Goal: Task Accomplishment & Management: Manage account settings

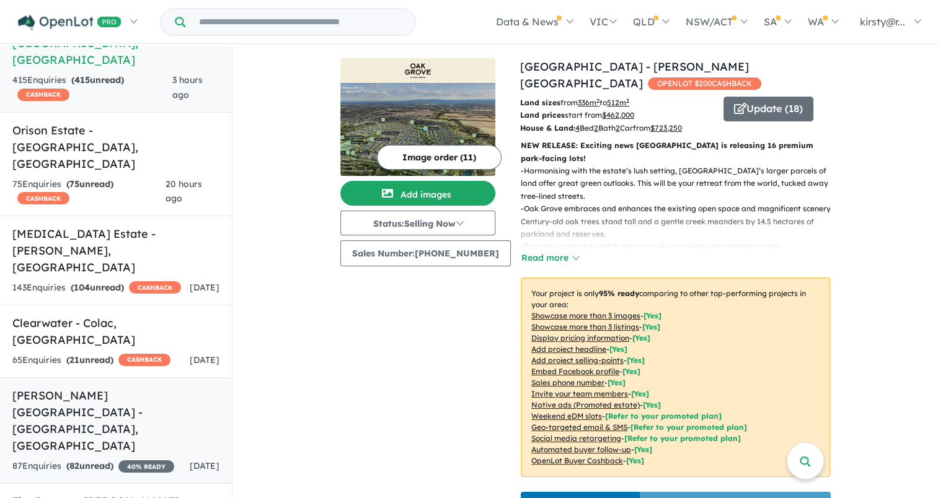
scroll to position [124, 0]
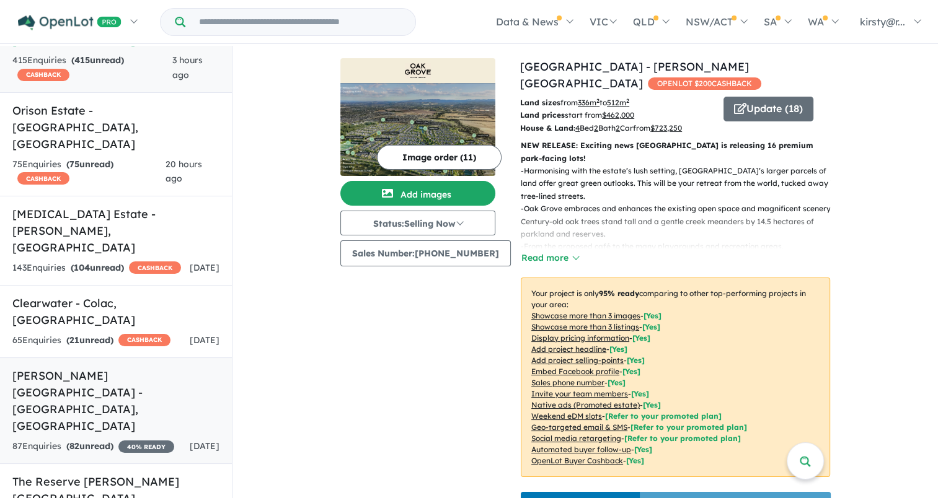
click at [97, 367] on h5 "[PERSON_NAME][GEOGRAPHIC_DATA] - [GEOGRAPHIC_DATA] , [GEOGRAPHIC_DATA]" at bounding box center [115, 400] width 207 height 67
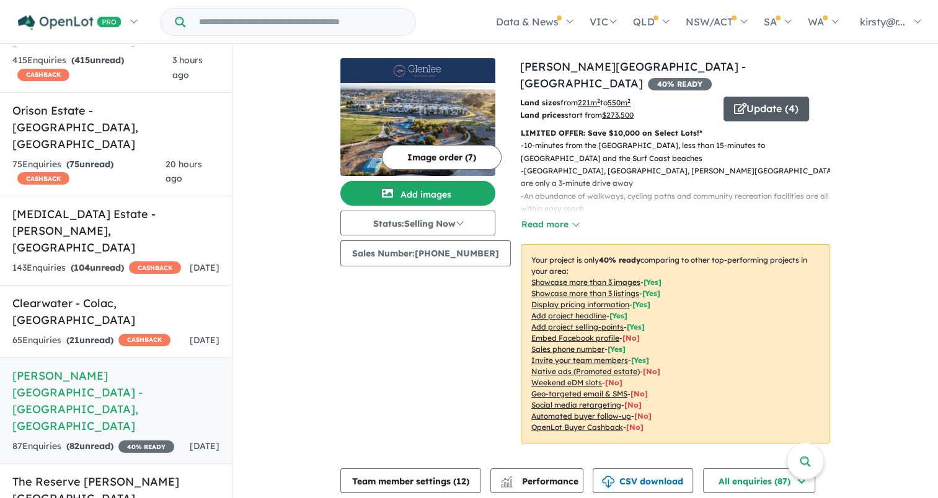
click at [763, 104] on button "Update ( 4 )" at bounding box center [766, 109] width 86 height 25
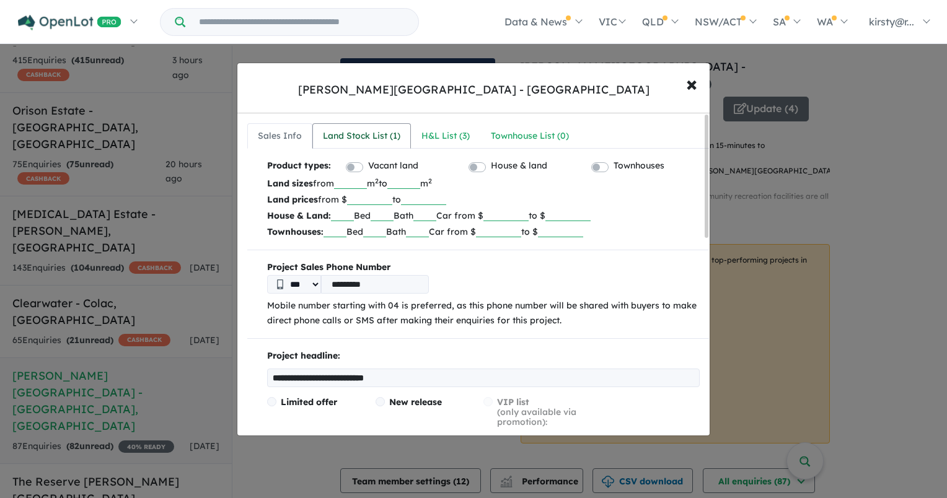
click at [389, 134] on div "Land Stock List ( 1 )" at bounding box center [361, 136] width 77 height 15
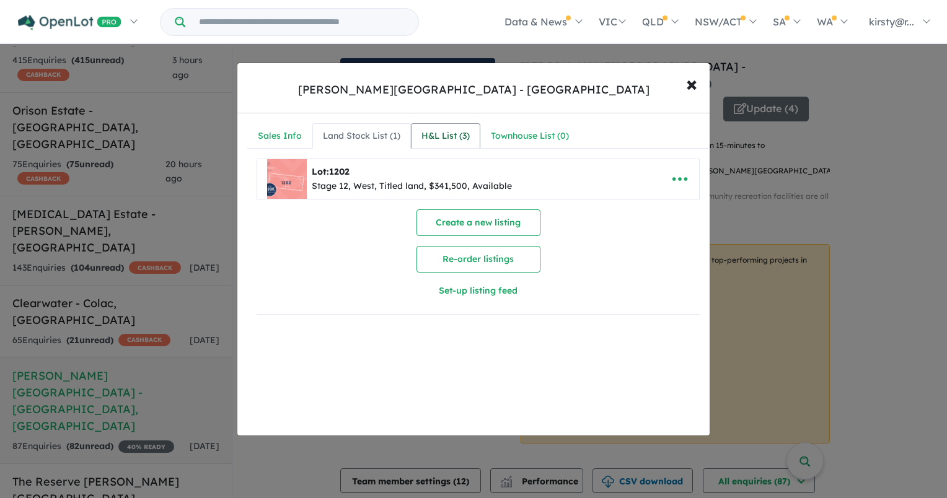
click at [456, 141] on div "H&L List ( 3 )" at bounding box center [445, 136] width 48 height 15
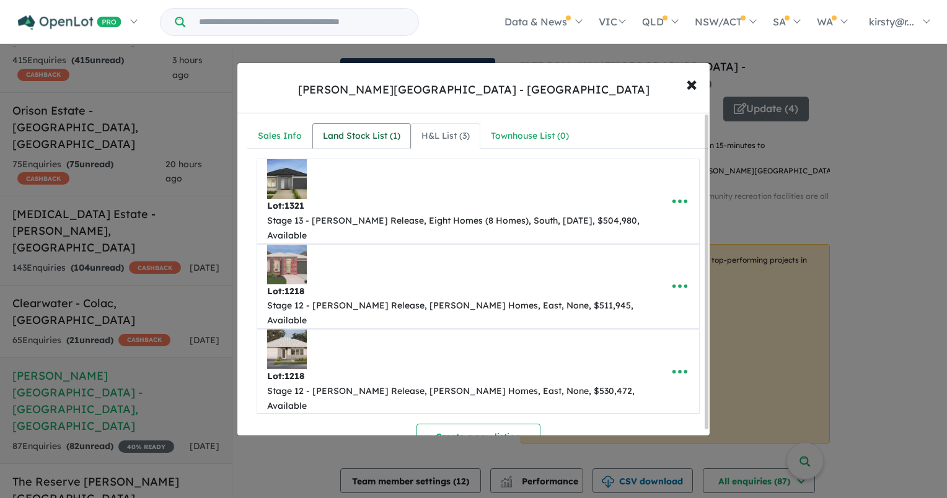
click at [348, 143] on div "Land Stock List ( 1 )" at bounding box center [361, 136] width 77 height 15
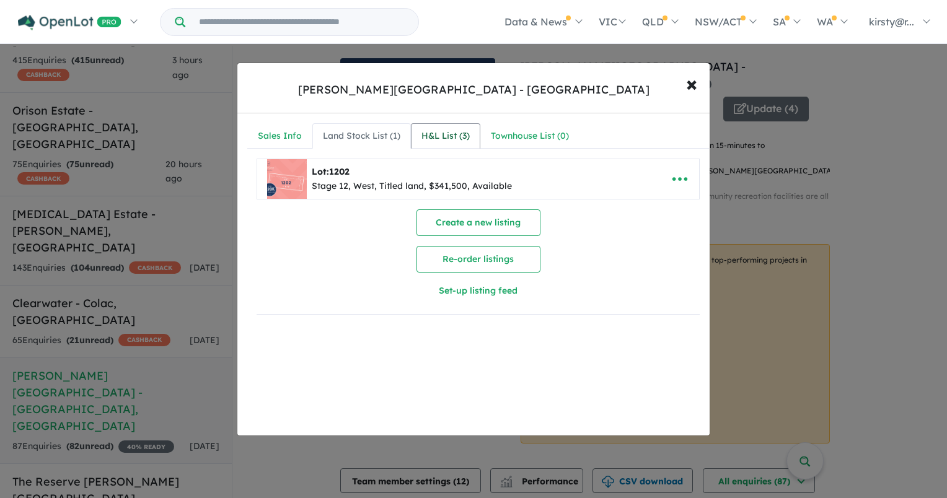
click at [440, 135] on div "H&L List ( 3 )" at bounding box center [445, 136] width 48 height 15
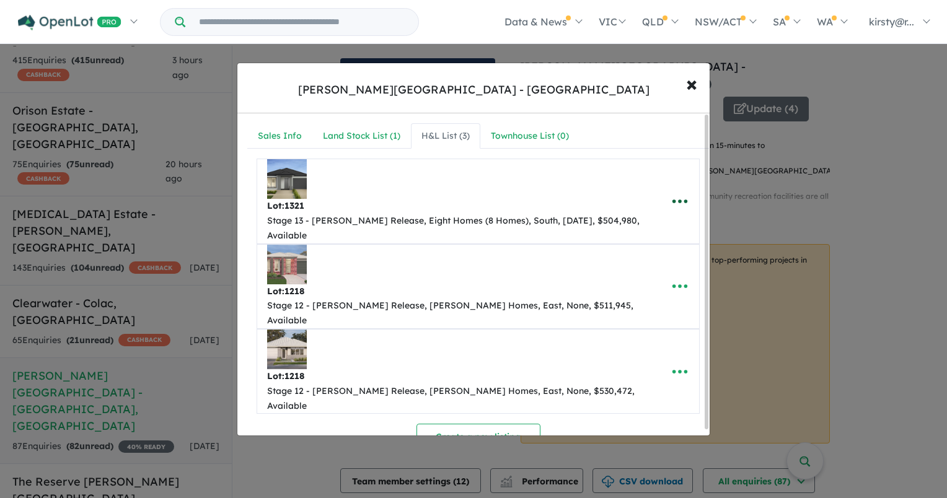
click at [672, 192] on icon "button" at bounding box center [679, 201] width 19 height 19
click at [664, 248] on link "Remove" at bounding box center [653, 261] width 92 height 29
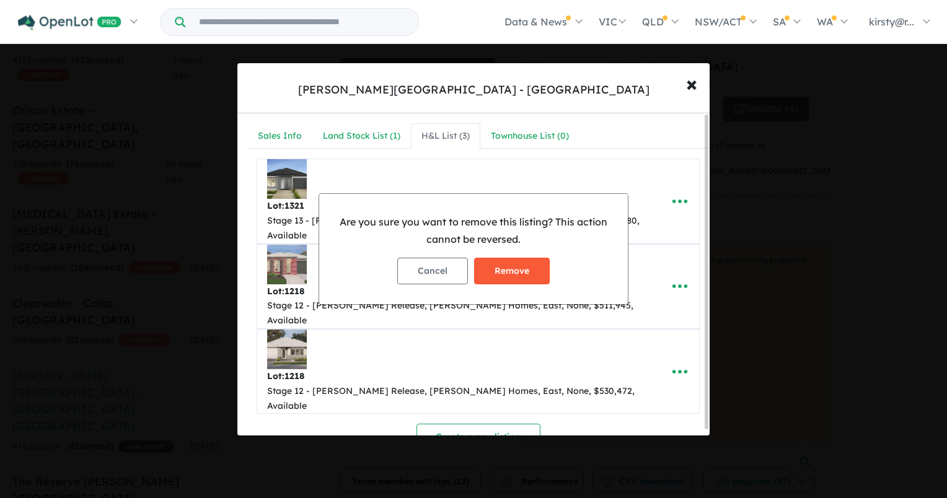
click at [518, 263] on button "Remove" at bounding box center [512, 271] width 76 height 27
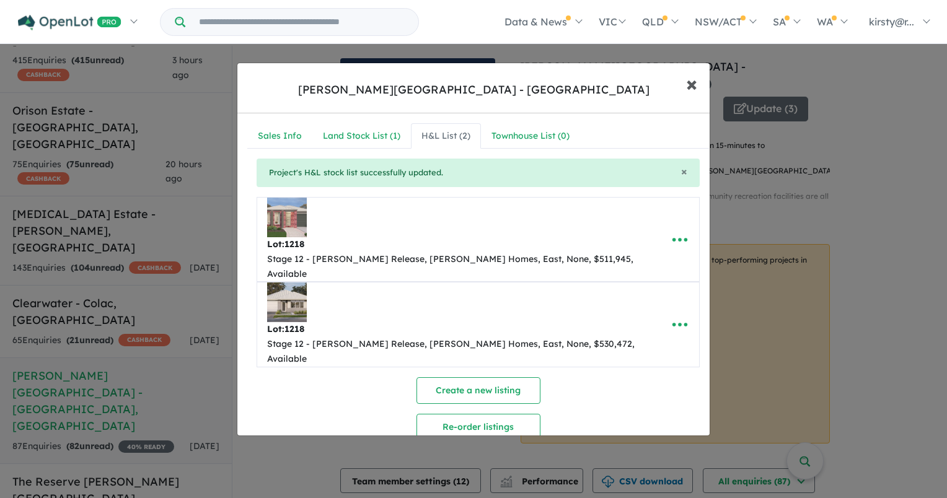
click at [692, 84] on span "×" at bounding box center [691, 83] width 11 height 27
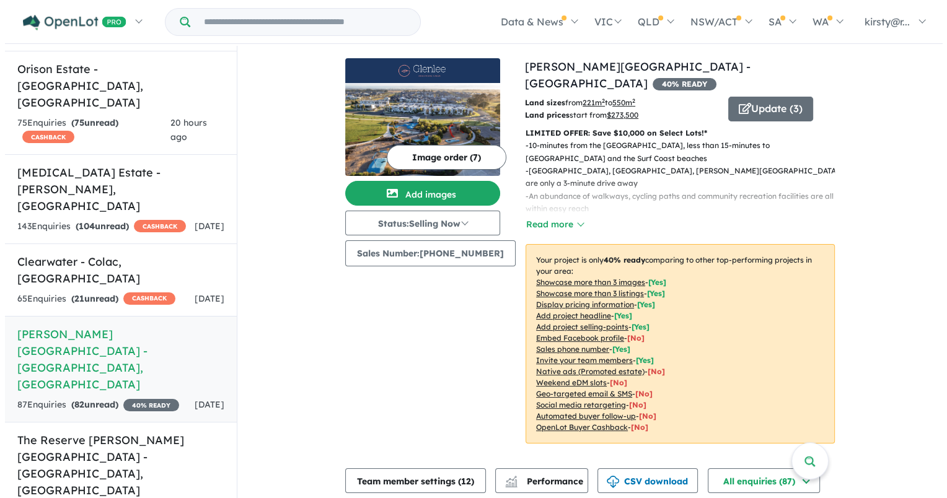
scroll to position [186, 0]
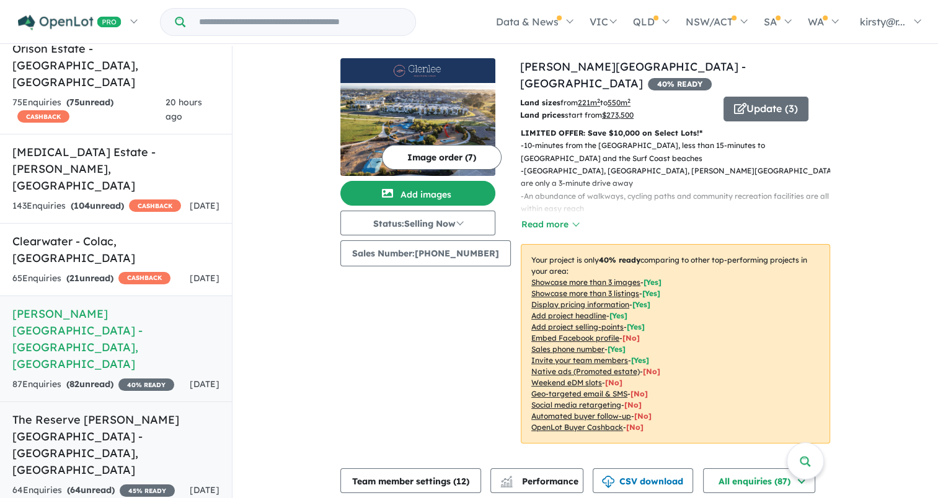
click at [104, 411] on h5 "The Reserve [PERSON_NAME][GEOGRAPHIC_DATA] - [GEOGRAPHIC_DATA] , [GEOGRAPHIC_DA…" at bounding box center [115, 444] width 207 height 67
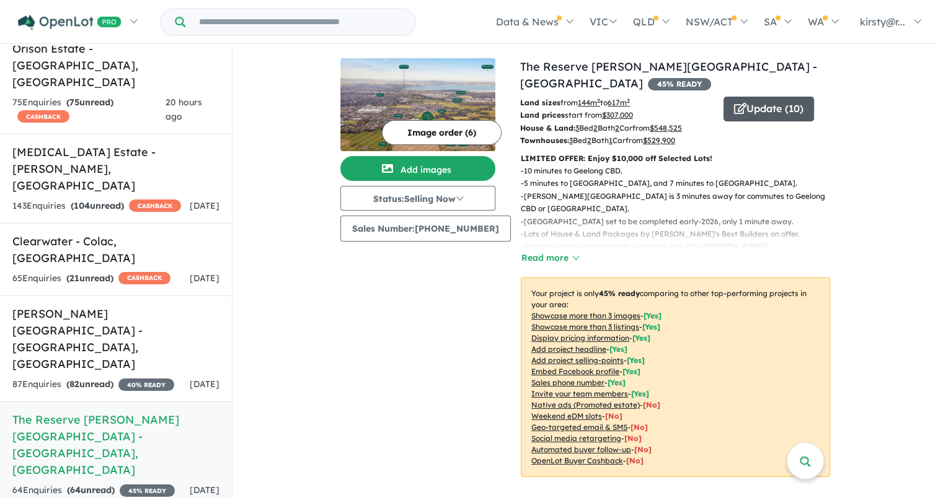
click at [749, 99] on button "Update ( 10 )" at bounding box center [768, 109] width 90 height 25
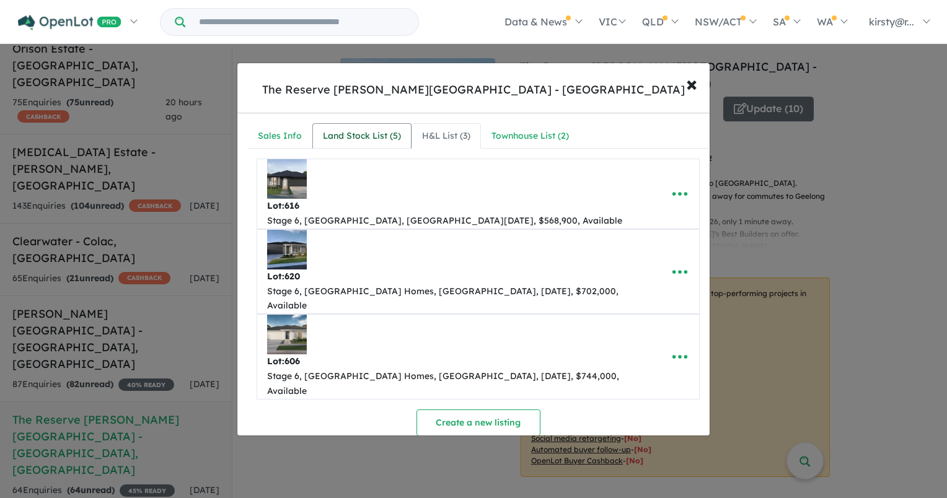
click at [359, 132] on div "Land Stock List ( 5 )" at bounding box center [362, 136] width 78 height 15
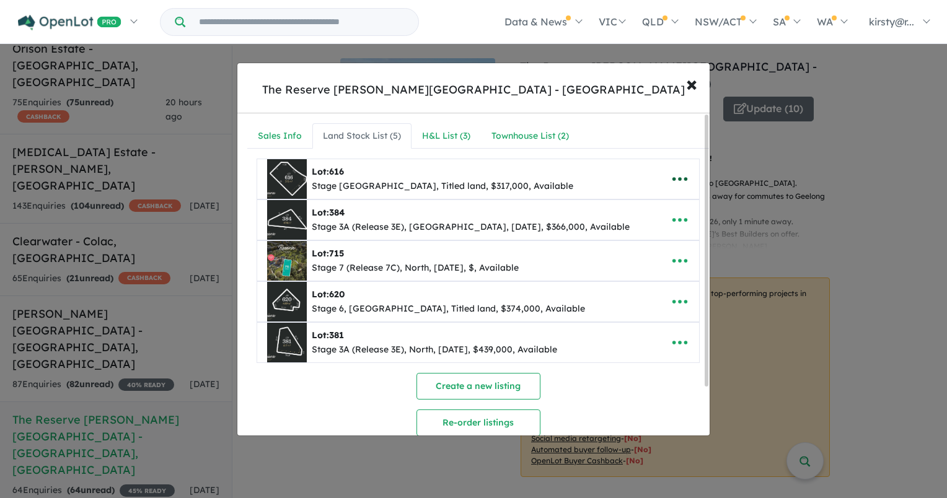
click at [684, 176] on icon "button" at bounding box center [679, 179] width 19 height 19
click at [643, 237] on link "Remove" at bounding box center [653, 239] width 92 height 29
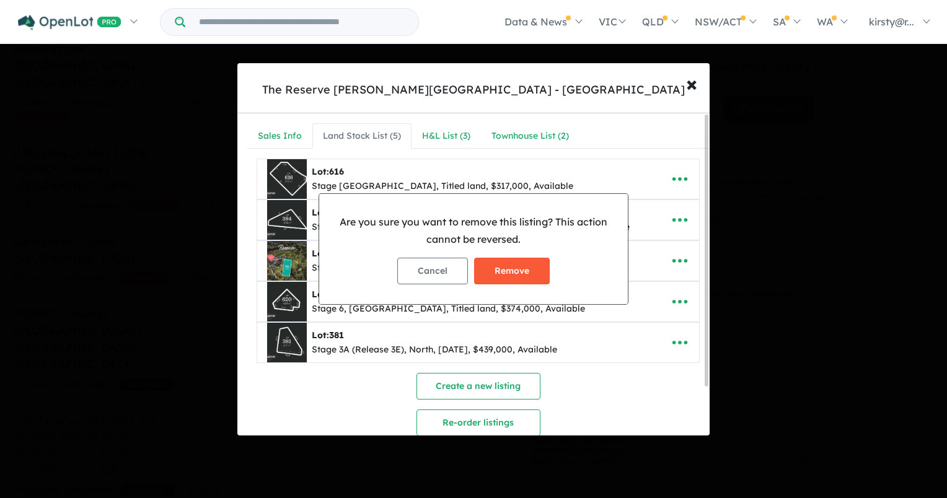
click at [493, 262] on button "Remove" at bounding box center [512, 271] width 76 height 27
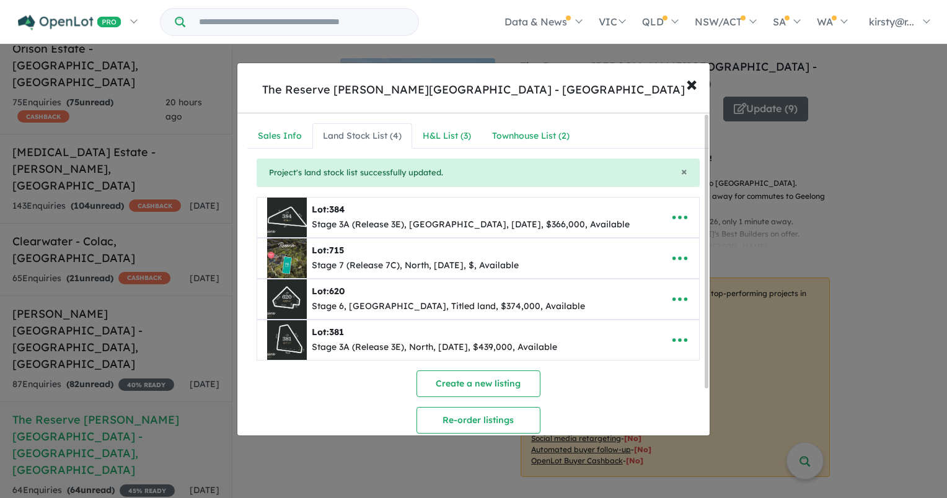
click at [595, 172] on div "× Project's land stock list successfully updated." at bounding box center [478, 173] width 443 height 29
click at [675, 174] on div "× Project's land stock list successfully updated." at bounding box center [478, 173] width 443 height 29
click at [681, 172] on span "×" at bounding box center [684, 171] width 6 height 14
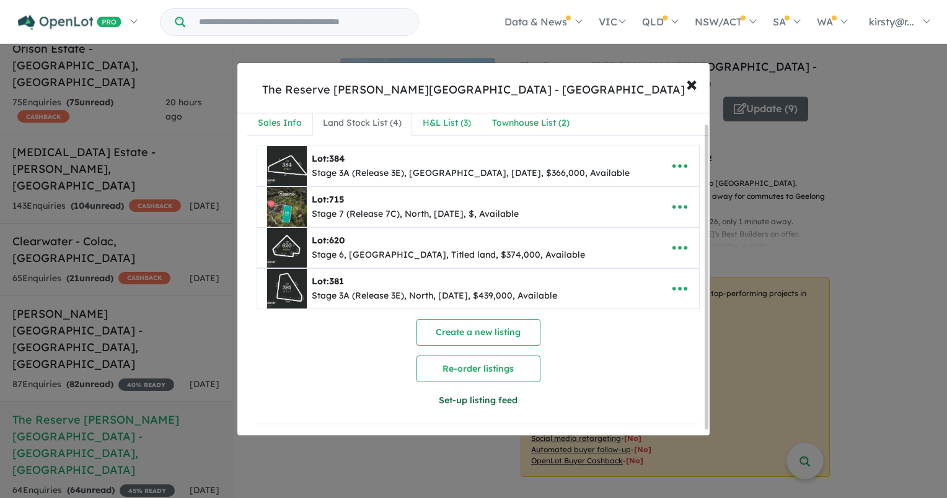
scroll to position [17, 0]
click at [500, 392] on button "Set-up listing feed" at bounding box center [478, 400] width 222 height 27
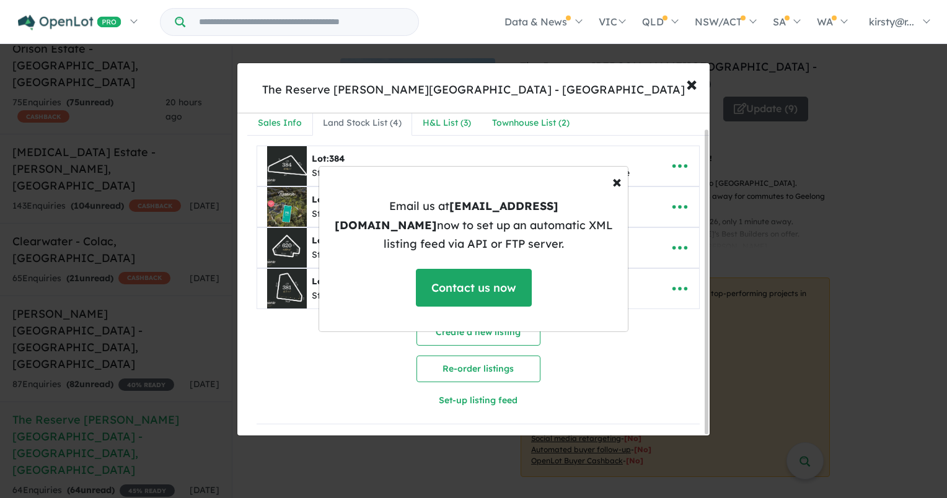
click at [602, 191] on div "× Close" at bounding box center [473, 182] width 309 height 30
click at [616, 182] on span "×" at bounding box center [616, 181] width 9 height 22
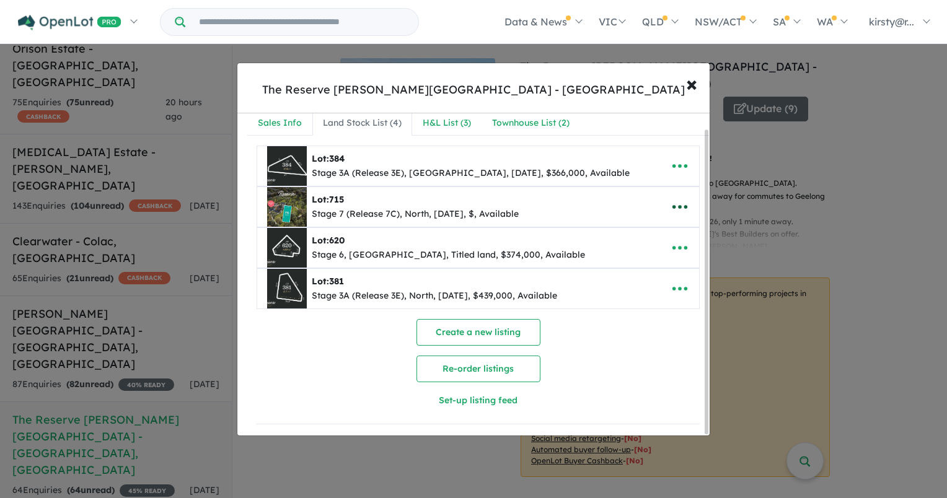
click at [674, 200] on icon "button" at bounding box center [679, 207] width 19 height 19
click at [646, 268] on link "Remove" at bounding box center [653, 267] width 92 height 29
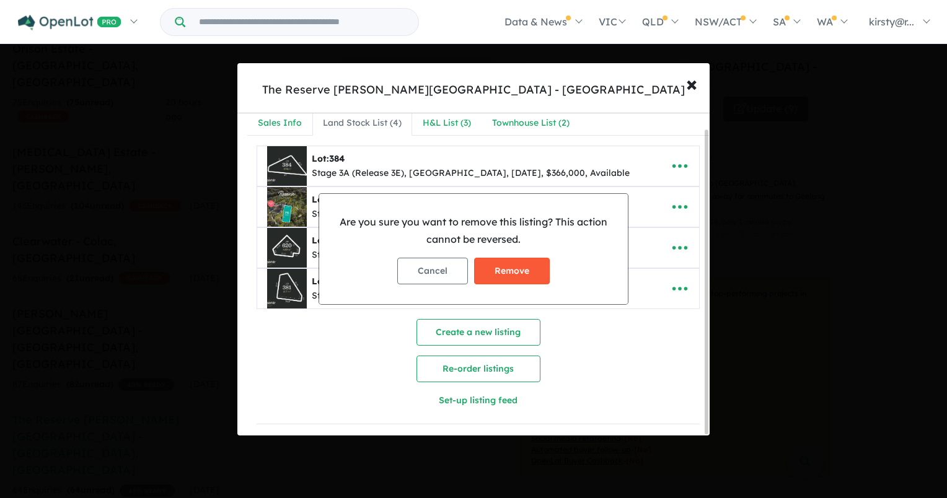
click at [502, 265] on button "Remove" at bounding box center [512, 271] width 76 height 27
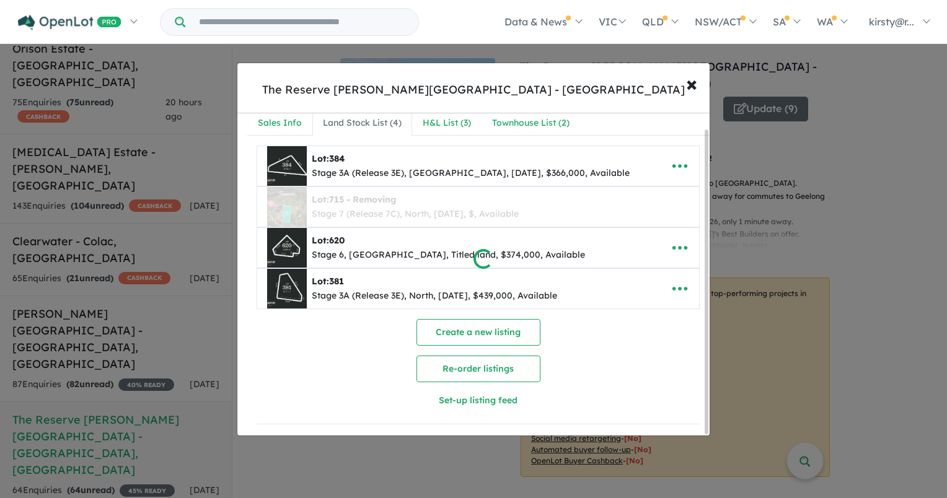
click at [444, 118] on div at bounding box center [473, 249] width 947 height 498
click at [451, 116] on div at bounding box center [473, 249] width 947 height 498
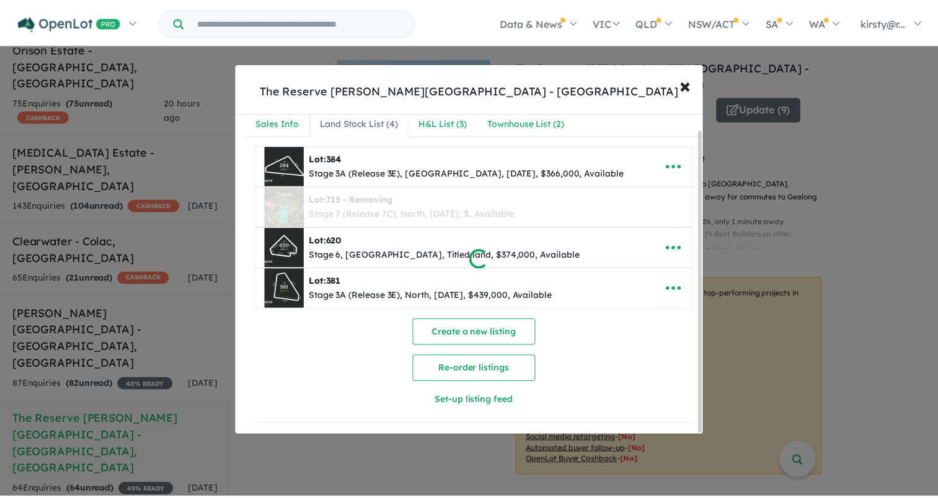
scroll to position [0, 0]
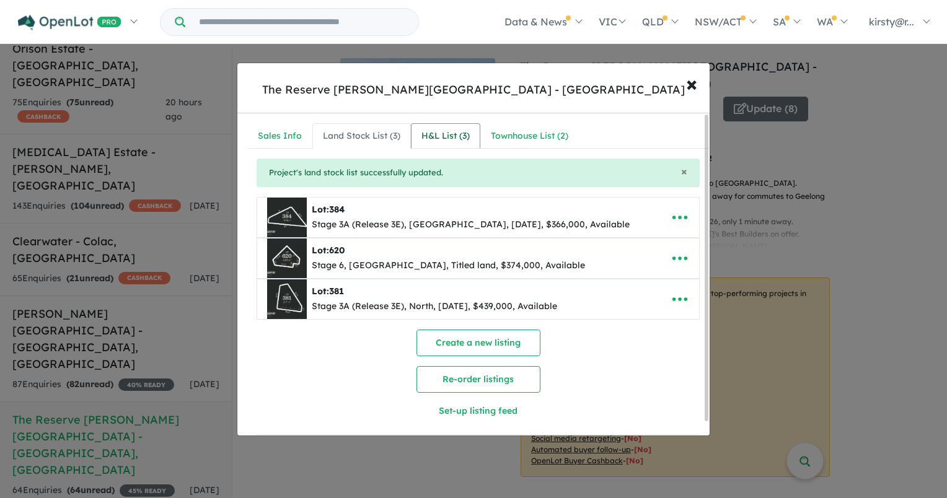
click at [459, 129] on div "H&L List ( 3 )" at bounding box center [445, 136] width 48 height 15
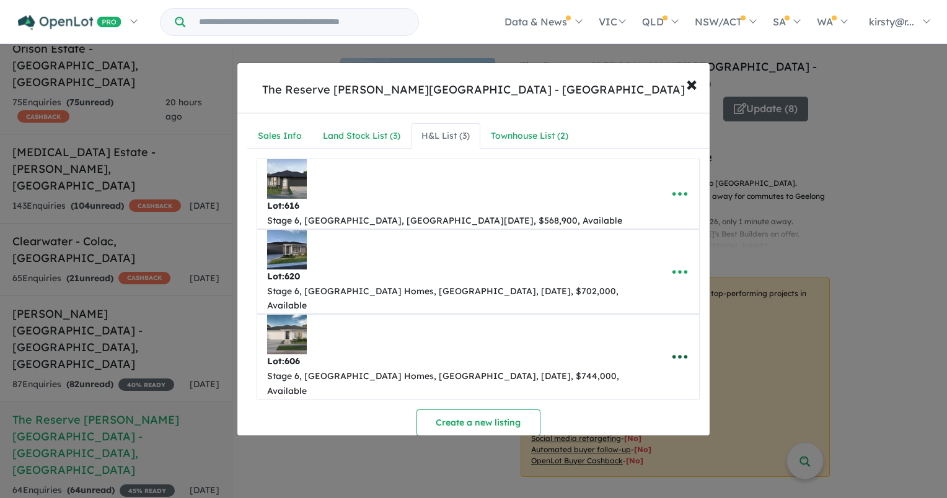
click at [672, 348] on icon "button" at bounding box center [679, 357] width 19 height 19
click at [642, 403] on link "Remove" at bounding box center [653, 417] width 92 height 29
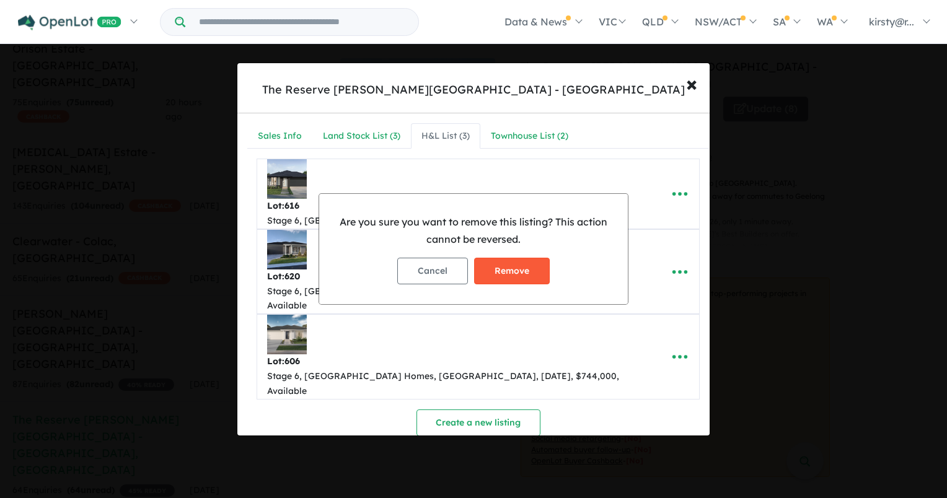
click at [536, 272] on button "Remove" at bounding box center [512, 271] width 76 height 27
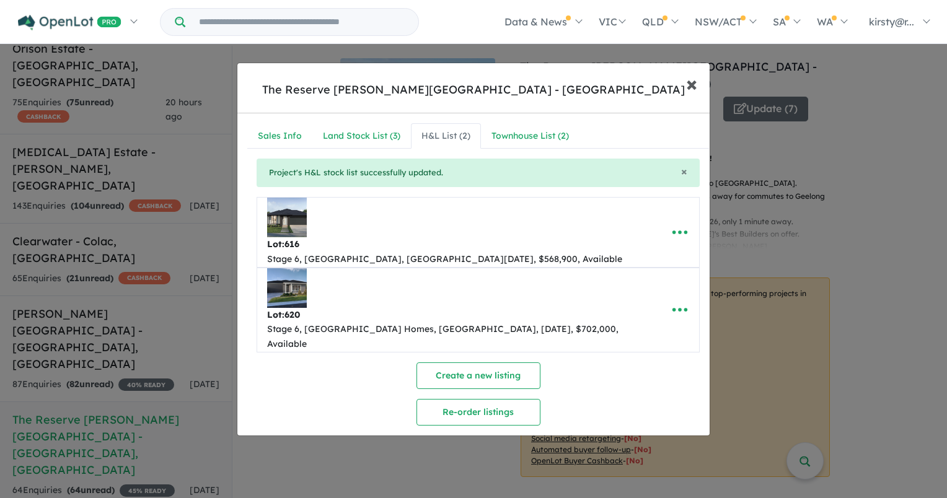
click at [702, 75] on button "× Close" at bounding box center [692, 83] width 36 height 33
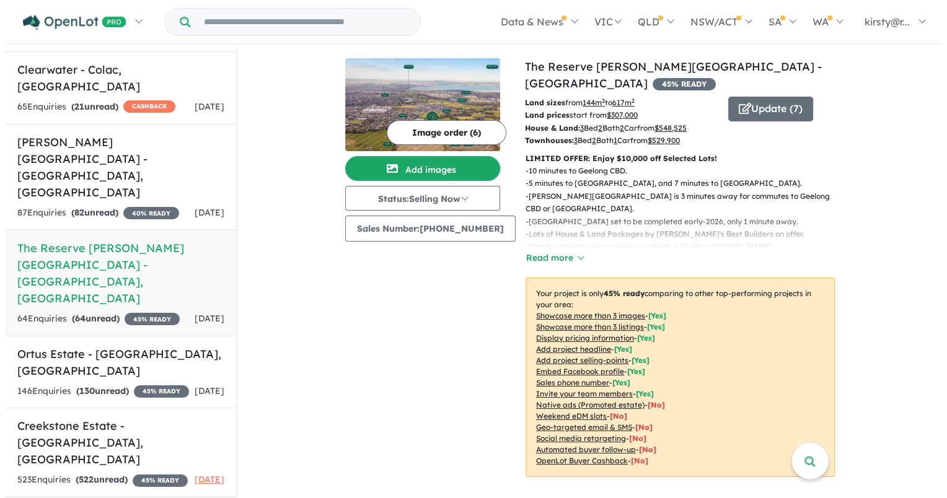
scroll to position [434, 0]
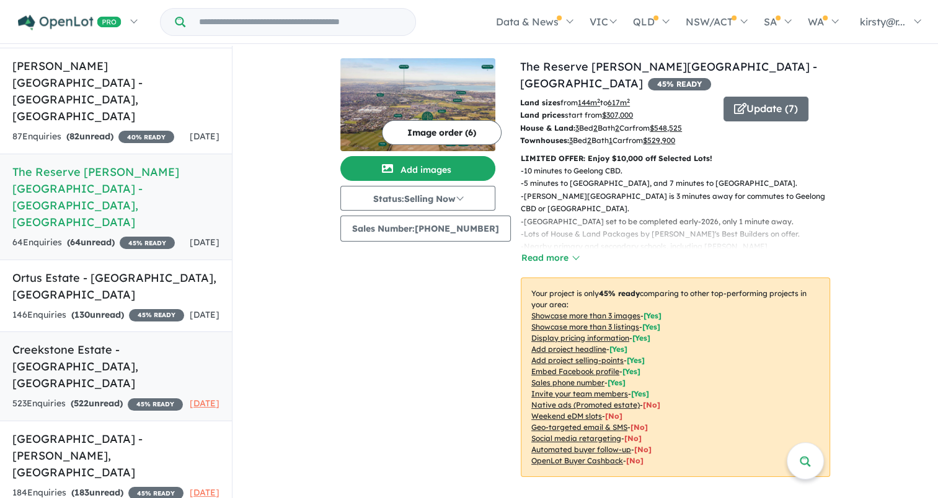
click at [99, 397] on div "523 Enquir ies ( 522 unread) 45 % READY" at bounding box center [97, 404] width 170 height 15
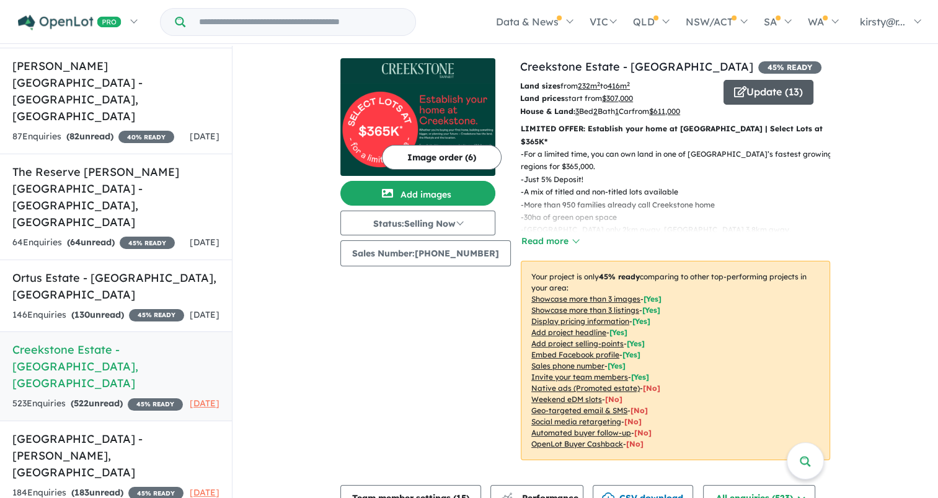
click at [755, 88] on button "Update ( 13 )" at bounding box center [768, 92] width 90 height 25
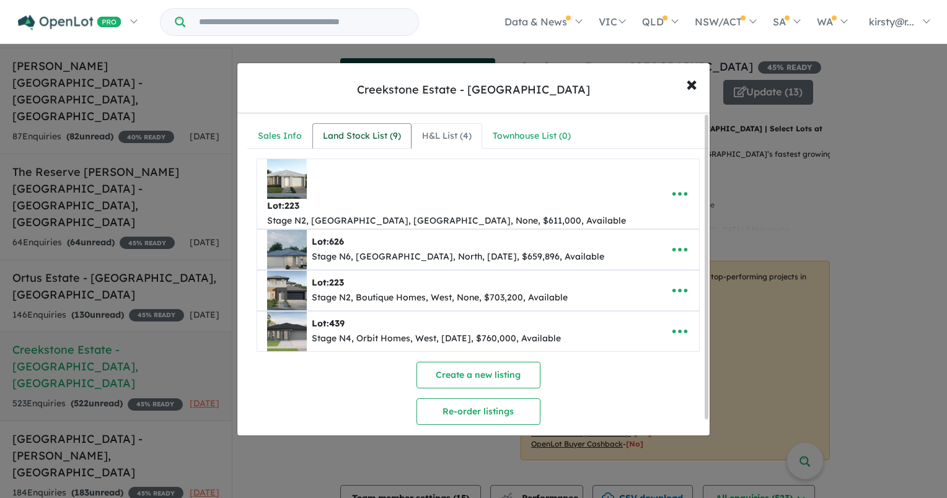
click at [359, 129] on div "Land Stock List ( 9 )" at bounding box center [362, 136] width 78 height 15
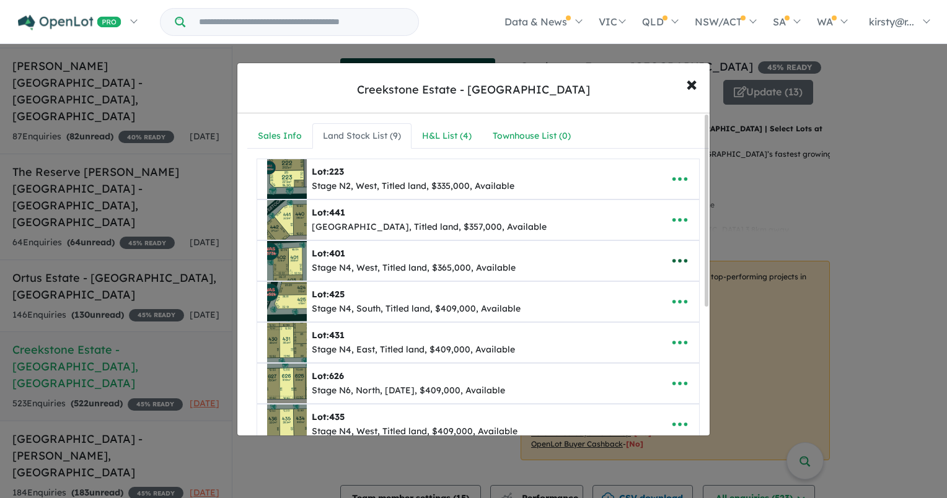
click at [671, 257] on icon "button" at bounding box center [679, 261] width 19 height 19
click at [641, 315] on link "Remove" at bounding box center [653, 321] width 92 height 29
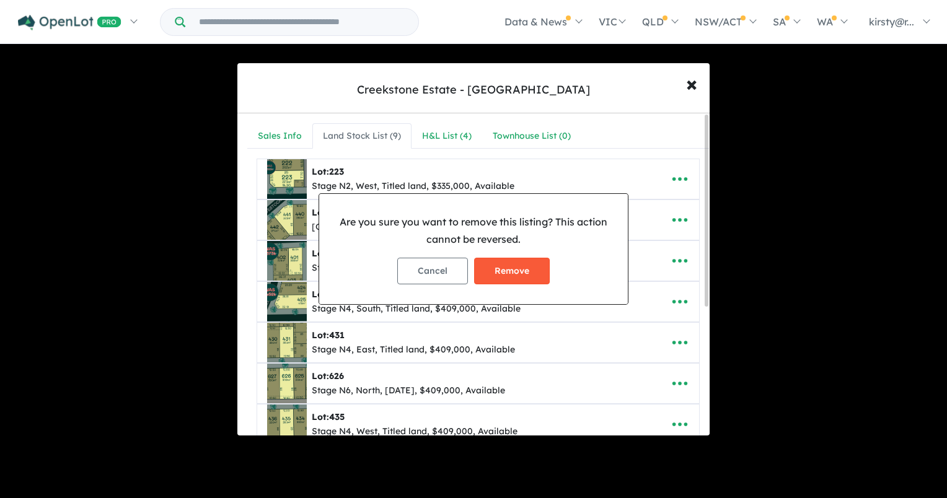
click at [512, 269] on button "Remove" at bounding box center [512, 271] width 76 height 27
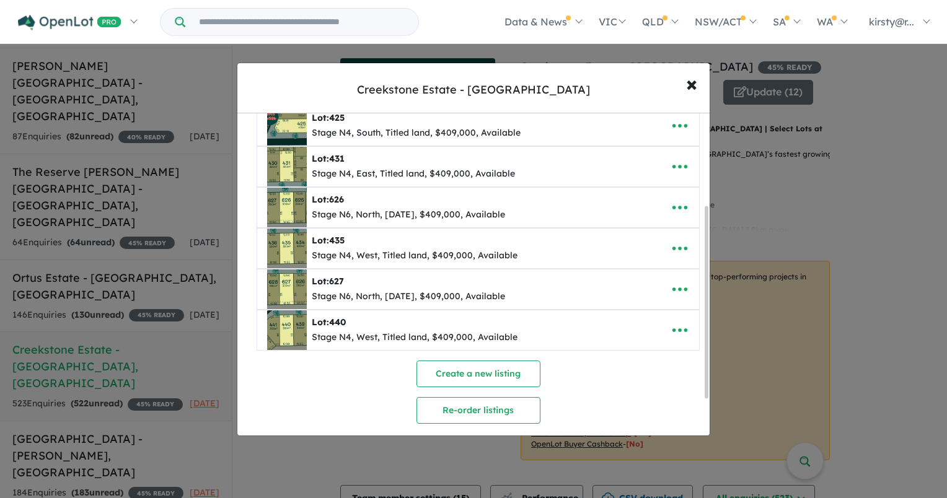
scroll to position [156, 0]
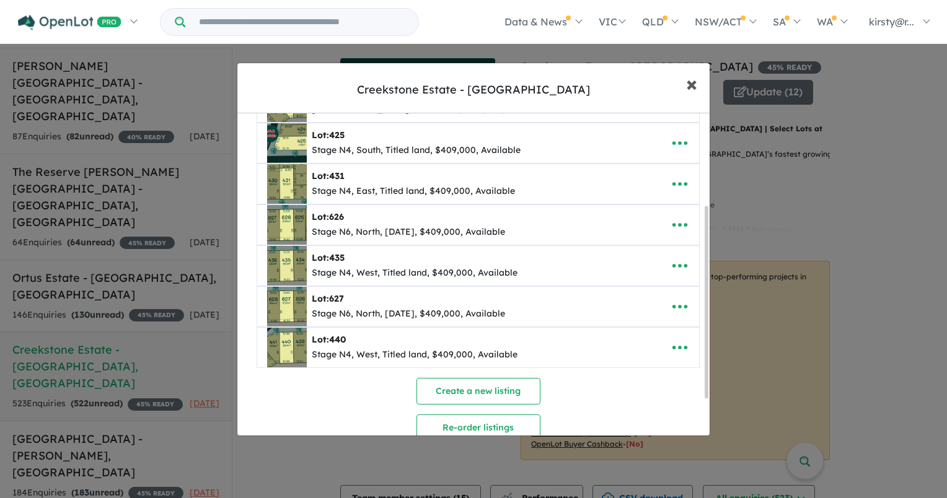
click at [702, 84] on button "× Close" at bounding box center [692, 83] width 36 height 33
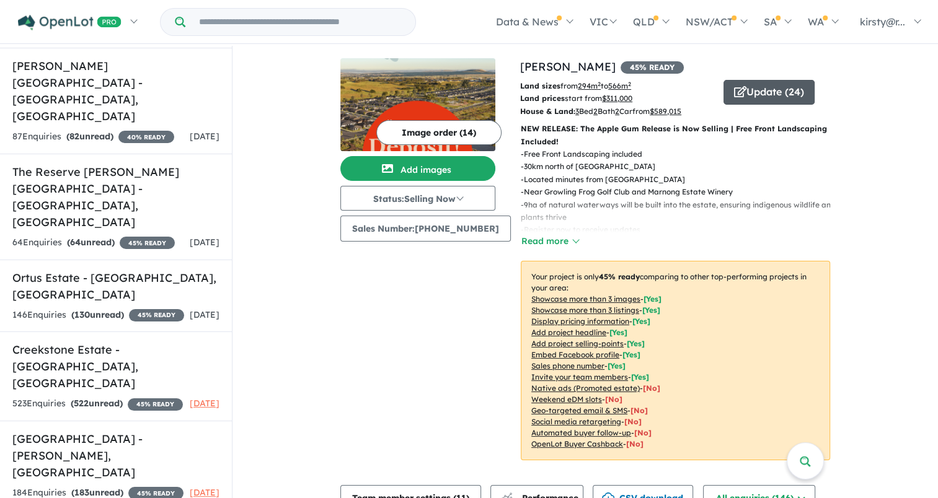
click at [786, 92] on button "Update ( 24 )" at bounding box center [768, 92] width 91 height 25
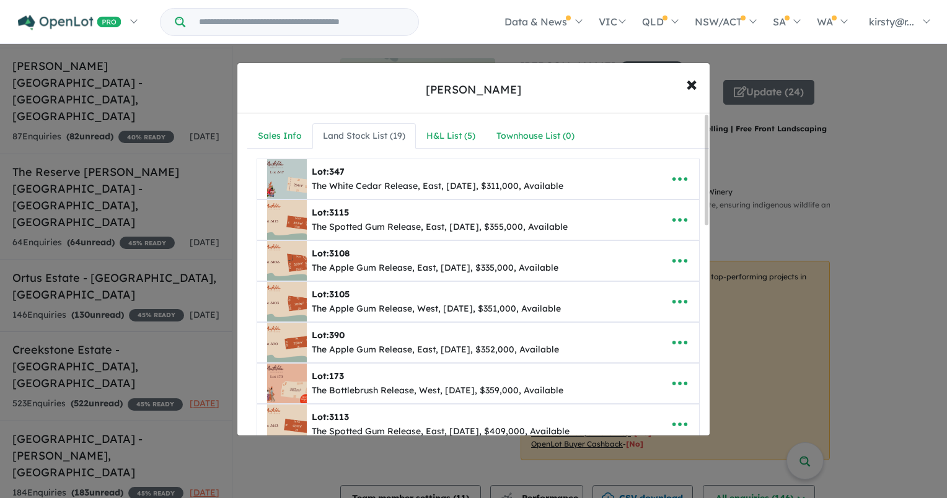
scroll to position [62, 0]
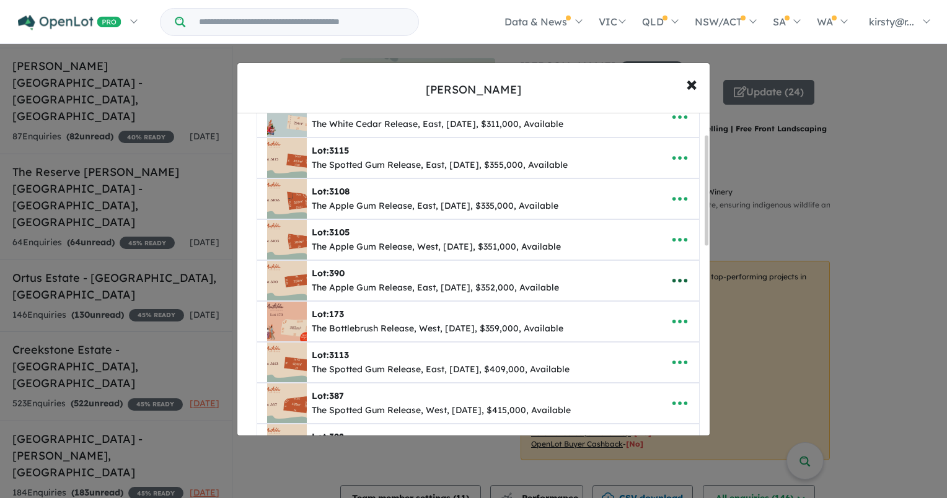
click at [674, 273] on icon "button" at bounding box center [679, 280] width 19 height 19
click at [649, 342] on link "Remove" at bounding box center [653, 341] width 92 height 29
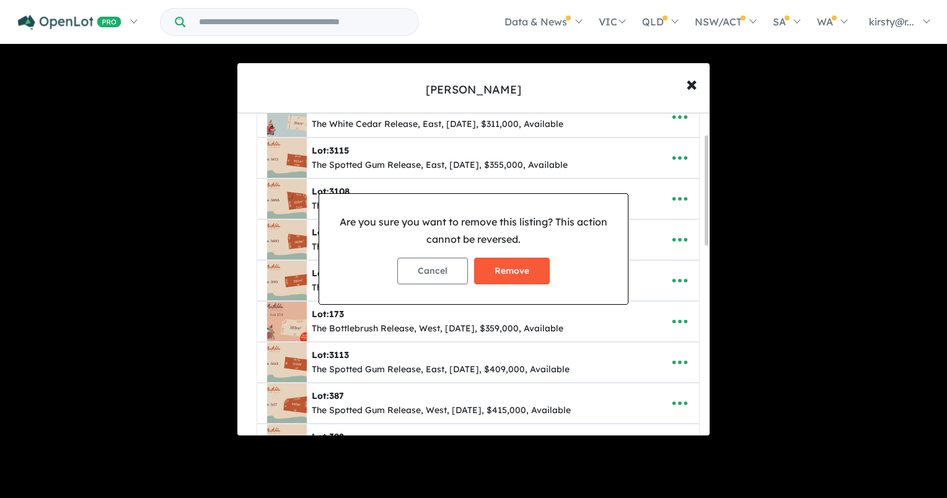
click at [525, 269] on button "Remove" at bounding box center [512, 271] width 76 height 27
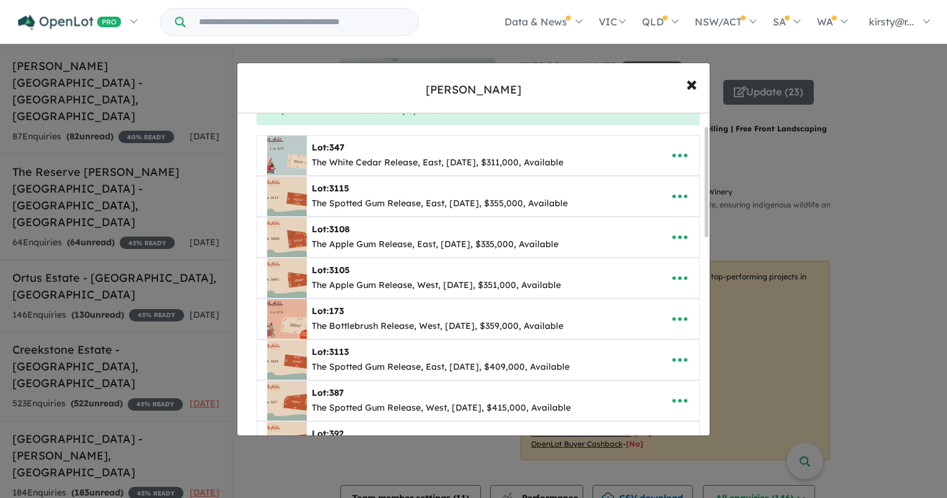
scroll to position [0, 0]
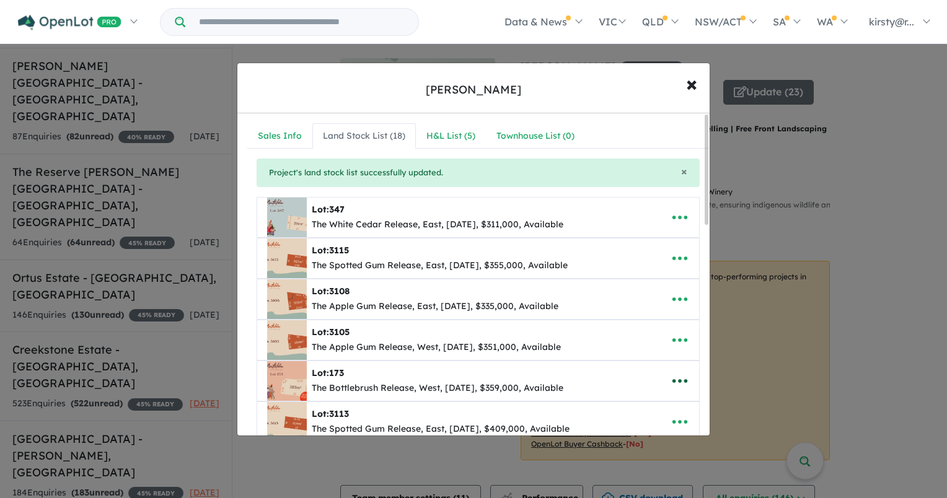
click at [670, 383] on icon "button" at bounding box center [679, 381] width 19 height 19
click at [650, 329] on link "Remove" at bounding box center [653, 323] width 92 height 29
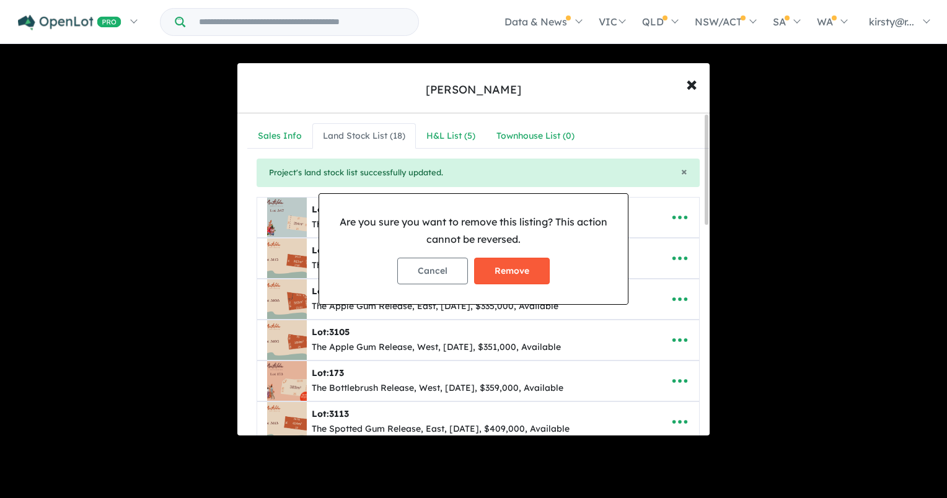
click at [498, 266] on button "Remove" at bounding box center [512, 271] width 76 height 27
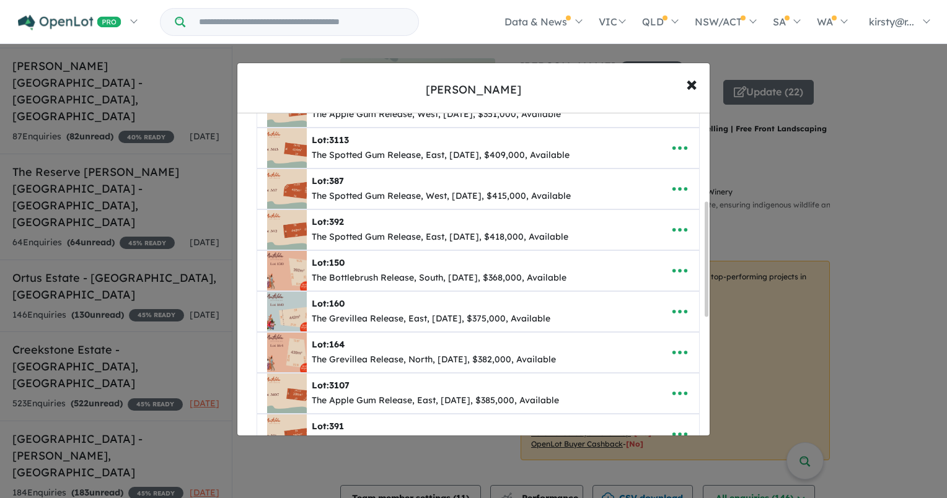
scroll to position [248, 0]
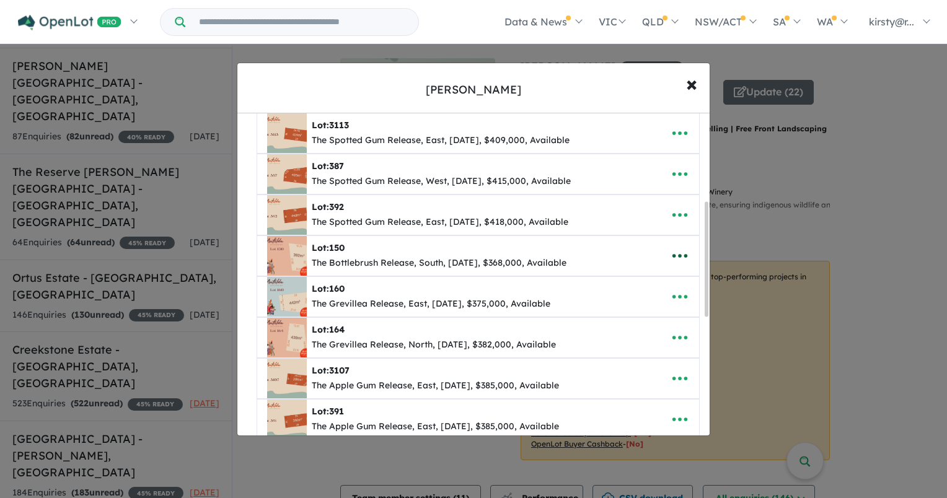
click at [675, 248] on icon "button" at bounding box center [679, 256] width 19 height 19
click at [645, 302] on link "Remove" at bounding box center [653, 316] width 92 height 29
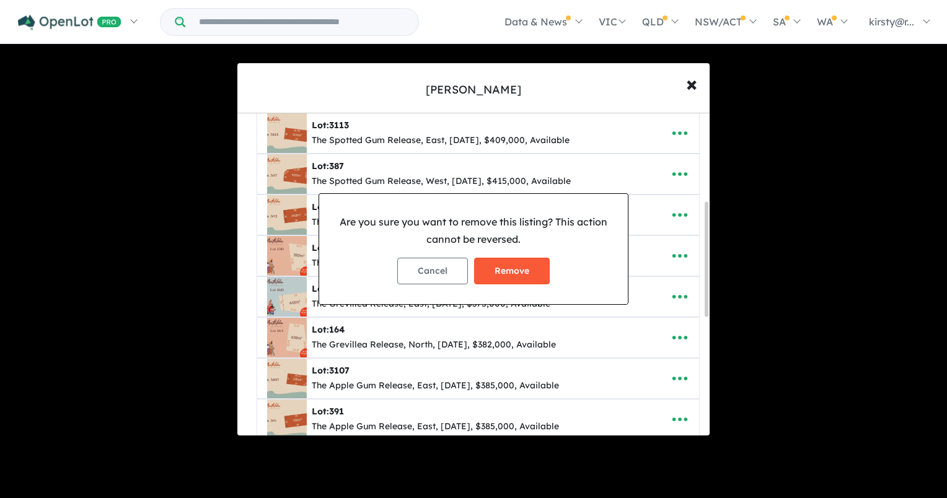
click at [537, 270] on button "Remove" at bounding box center [512, 271] width 76 height 27
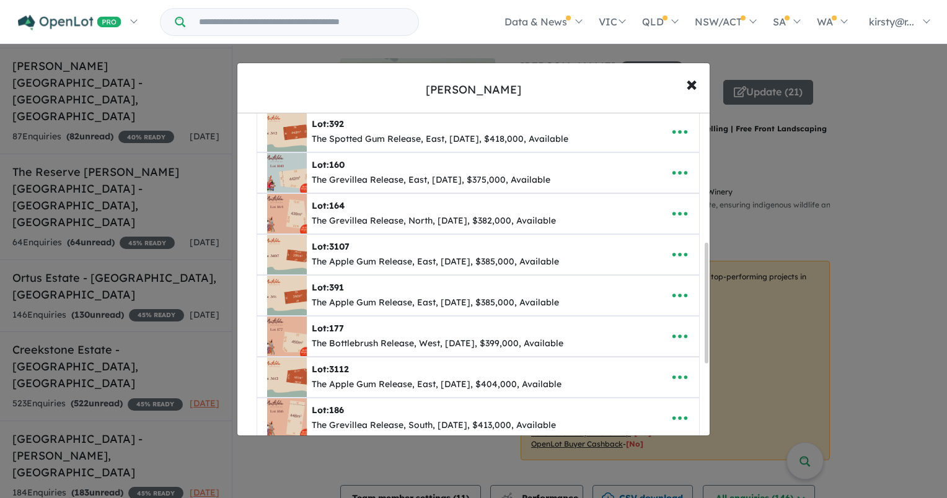
scroll to position [310, 0]
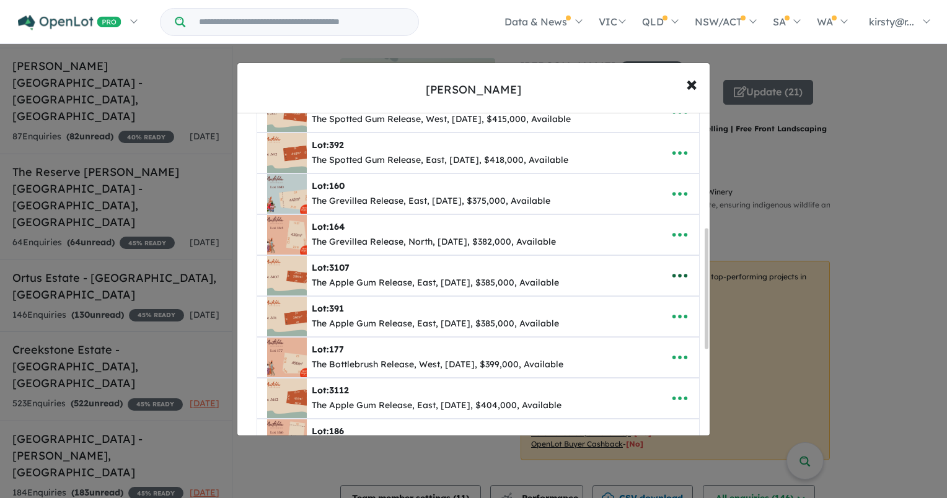
click at [686, 283] on button "button" at bounding box center [680, 276] width 38 height 29
click at [649, 335] on link "Remove" at bounding box center [653, 336] width 92 height 29
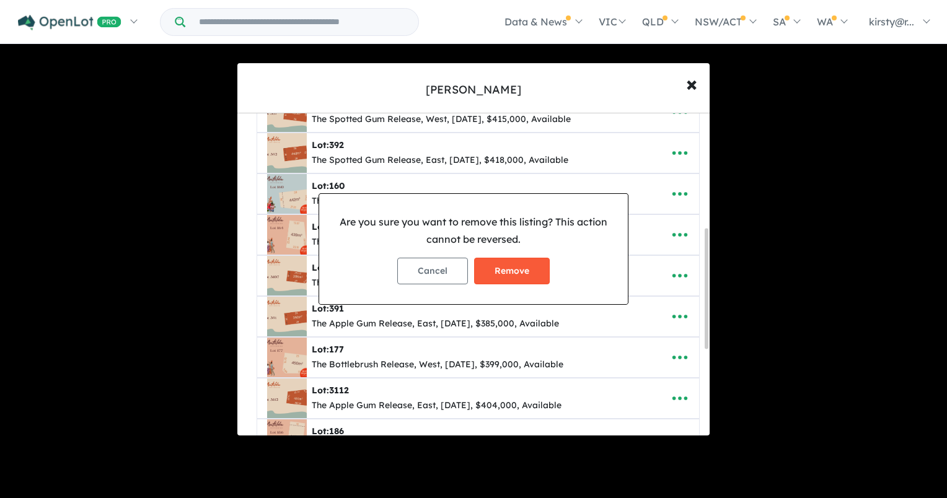
click at [509, 270] on button "Remove" at bounding box center [512, 271] width 76 height 27
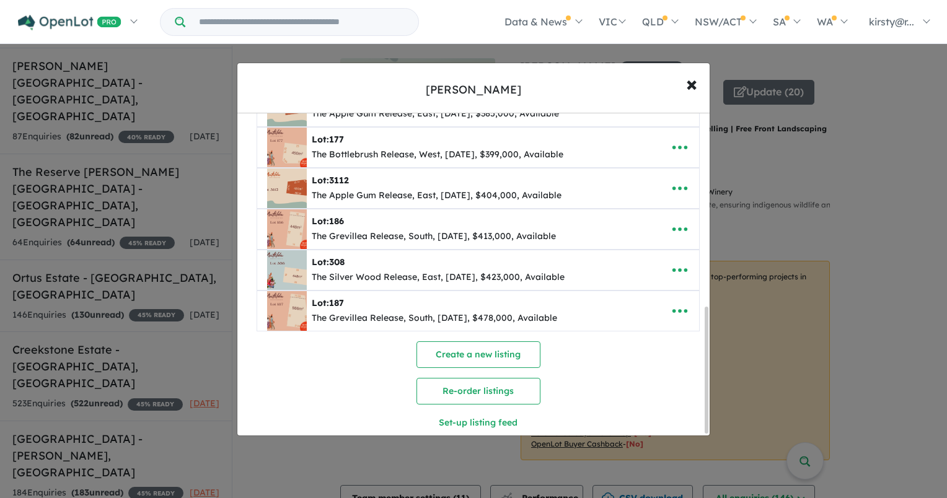
scroll to position [441, 0]
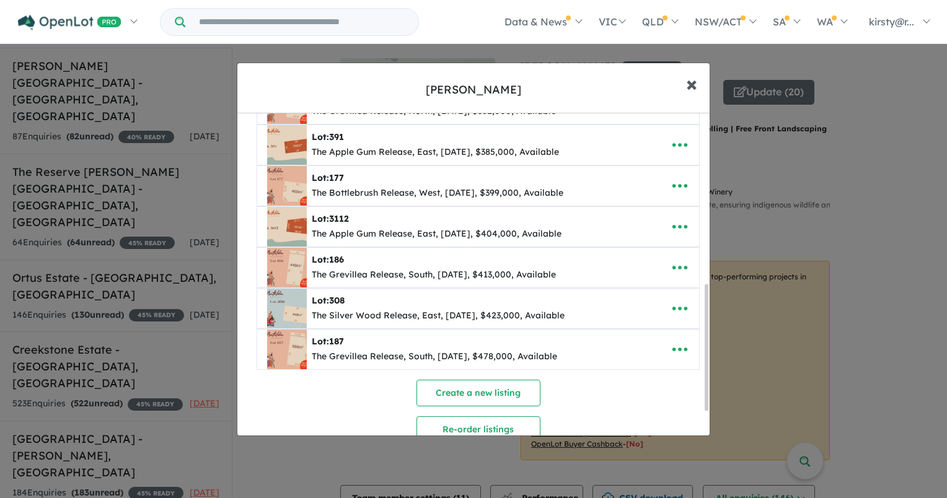
click at [693, 78] on span "×" at bounding box center [691, 83] width 11 height 27
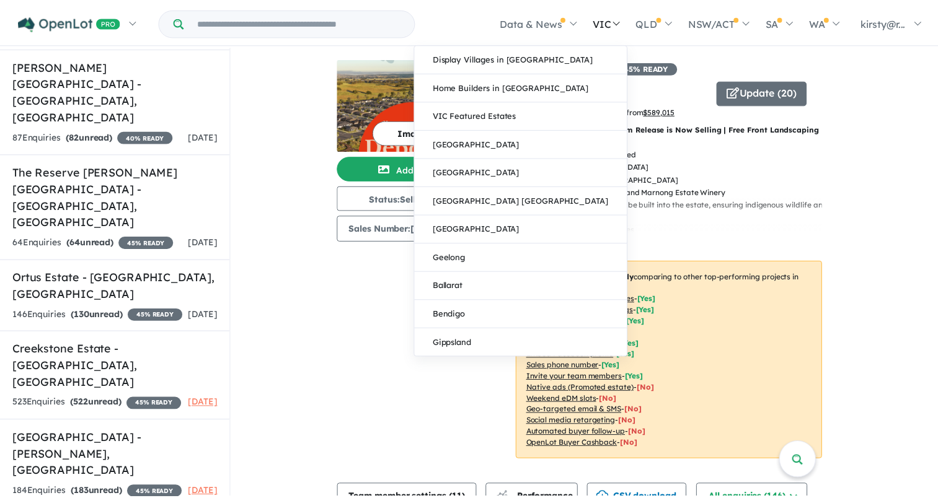
scroll to position [0, 0]
